Goal: Find specific page/section: Find specific page/section

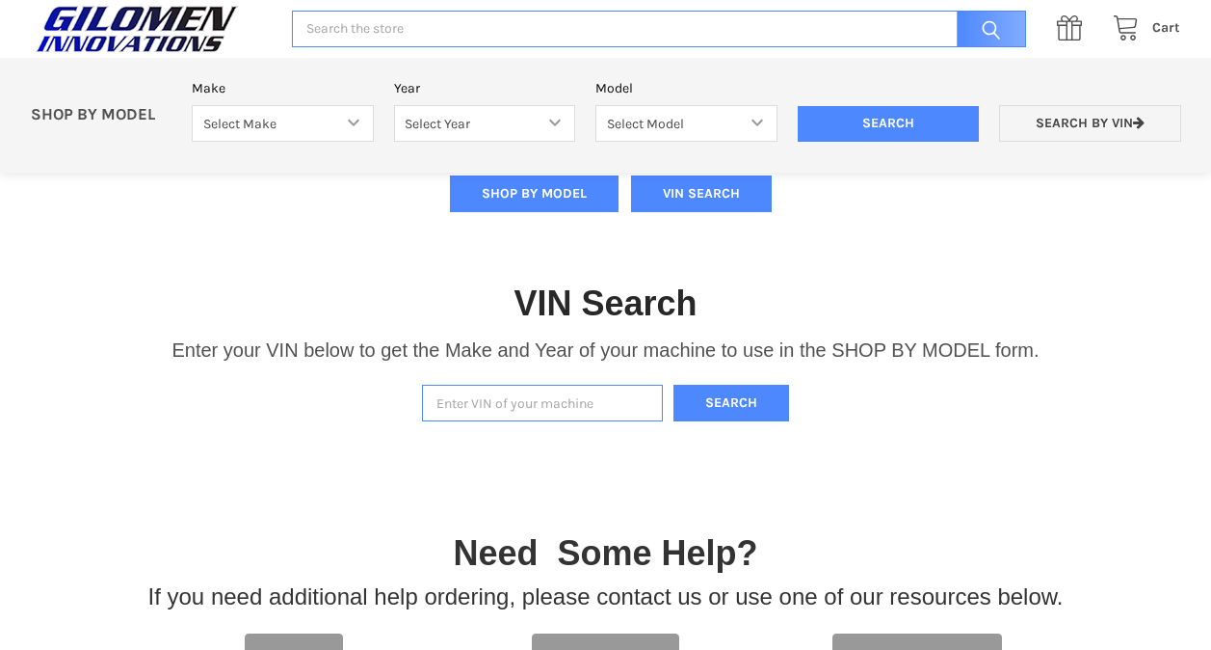
scroll to position [282, 0]
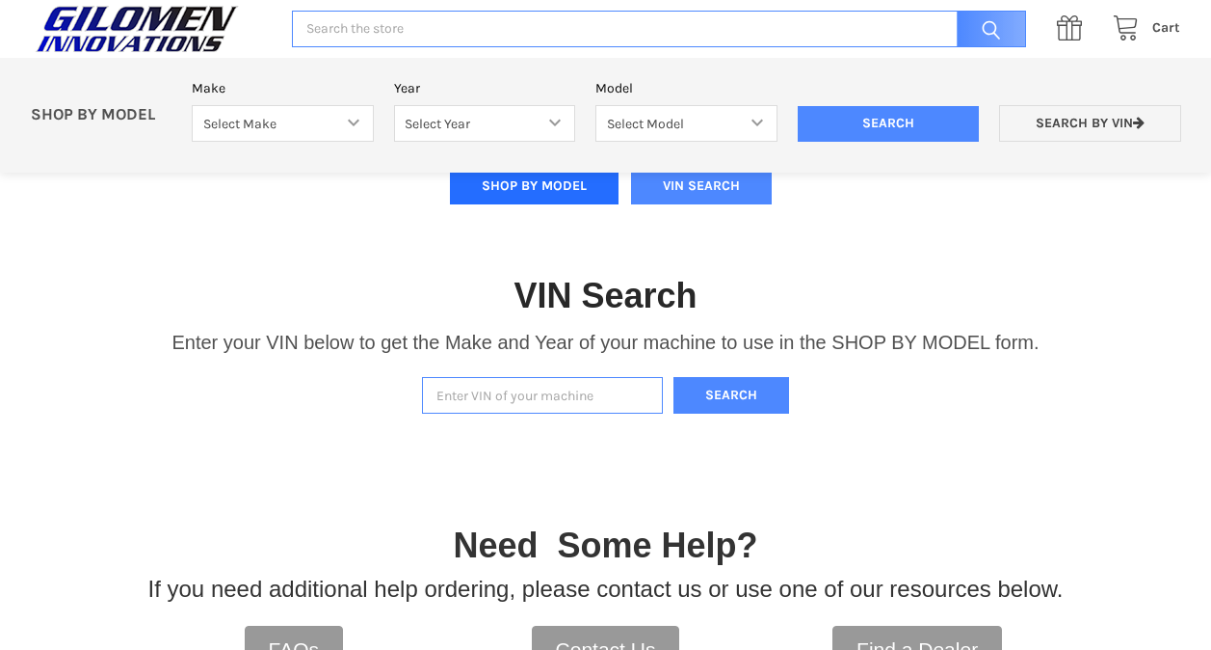
click at [527, 180] on button "SHOP BY MODEL" at bounding box center [534, 186] width 169 height 37
click at [336, 113] on select "Select Make Bobcat UTV Gravely UTV ACE 900 RANGER 570 Ranger 700 / 800 RANGER 9…" at bounding box center [283, 124] width 182 height 38
select select "330"
click at [192, 105] on select "Select Make Bobcat UTV Gravely UTV ACE 900 RANGER 570 Ranger 700 / 800 RANGER 9…" at bounding box center [283, 124] width 182 height 38
click at [562, 115] on select "Select Year [DATE] 2018 2019 2020 2021 2022 2023 2024 2025" at bounding box center [485, 124] width 182 height 38
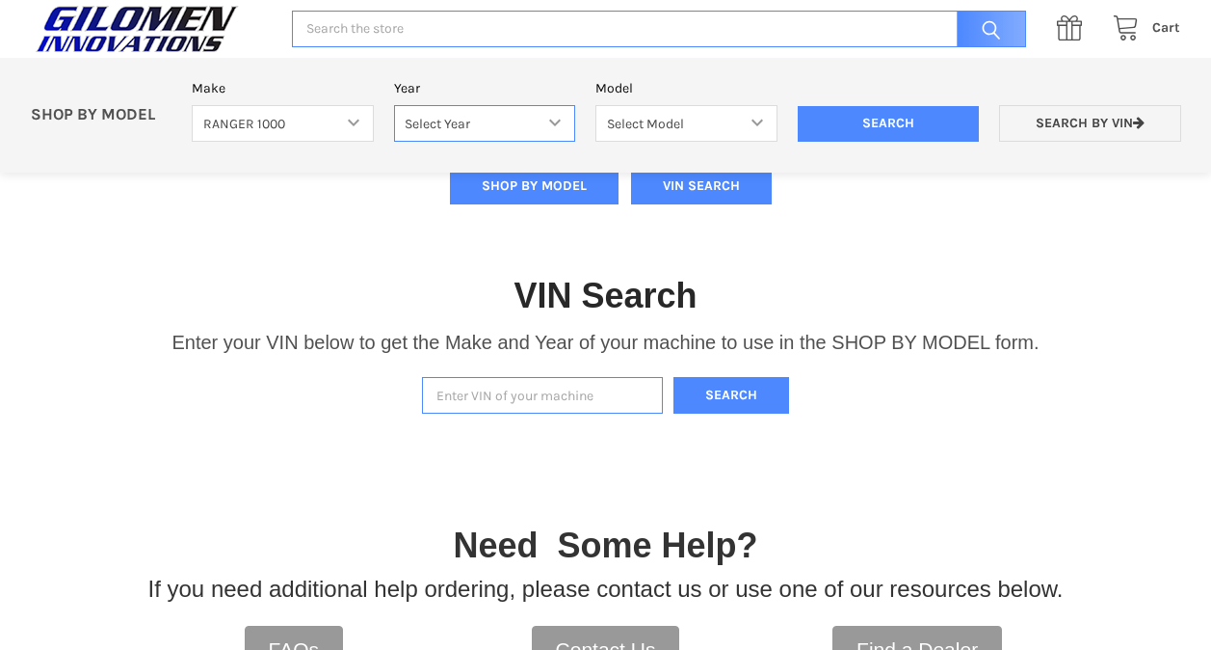
select select "408"
click at [394, 105] on select "Select Year [DATE] 2018 2019 2020 2021 2022 2023 2024 2025" at bounding box center [485, 124] width 182 height 38
click at [693, 119] on select "Select Model Ranger 1000 Basic 61 HP SOHC Ranger 1000 Crew Basic 61 HP SOHC Ran…" at bounding box center [687, 124] width 182 height 38
select select "412"
click at [596, 105] on select "Select Model Ranger 1000 Basic 61 HP SOHC Ranger 1000 Crew Basic 61 HP SOHC Ran…" at bounding box center [687, 124] width 182 height 38
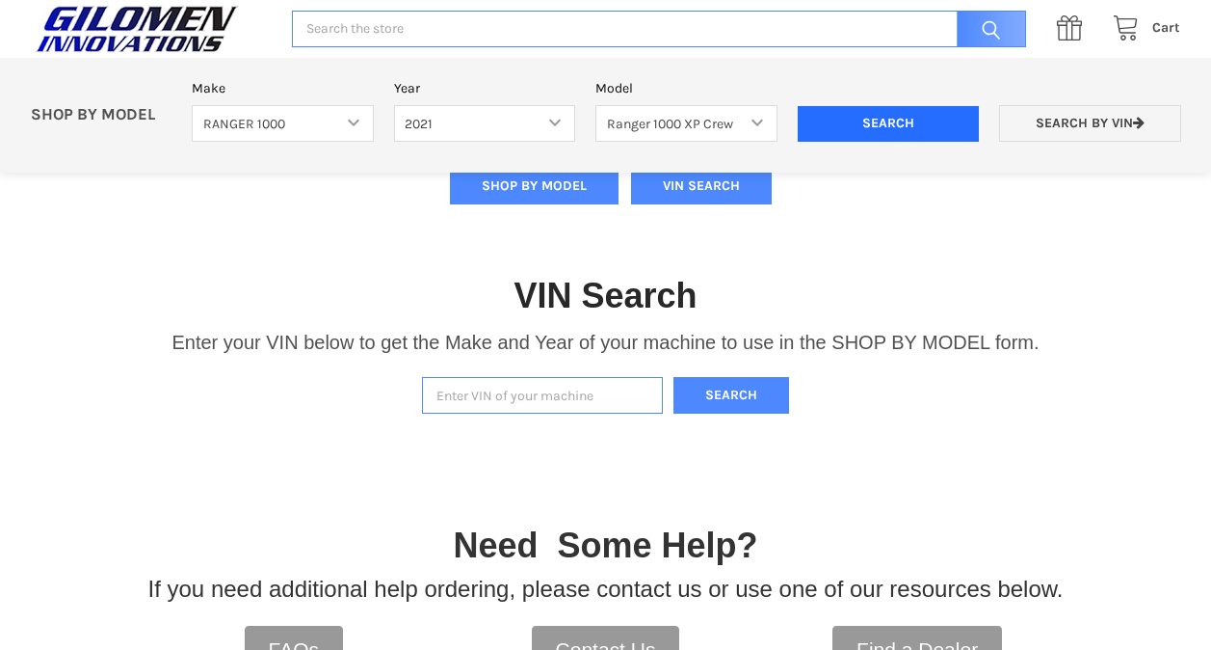
click at [904, 108] on input "Search" at bounding box center [889, 124] width 182 height 37
